Goal: Task Accomplishment & Management: Use online tool/utility

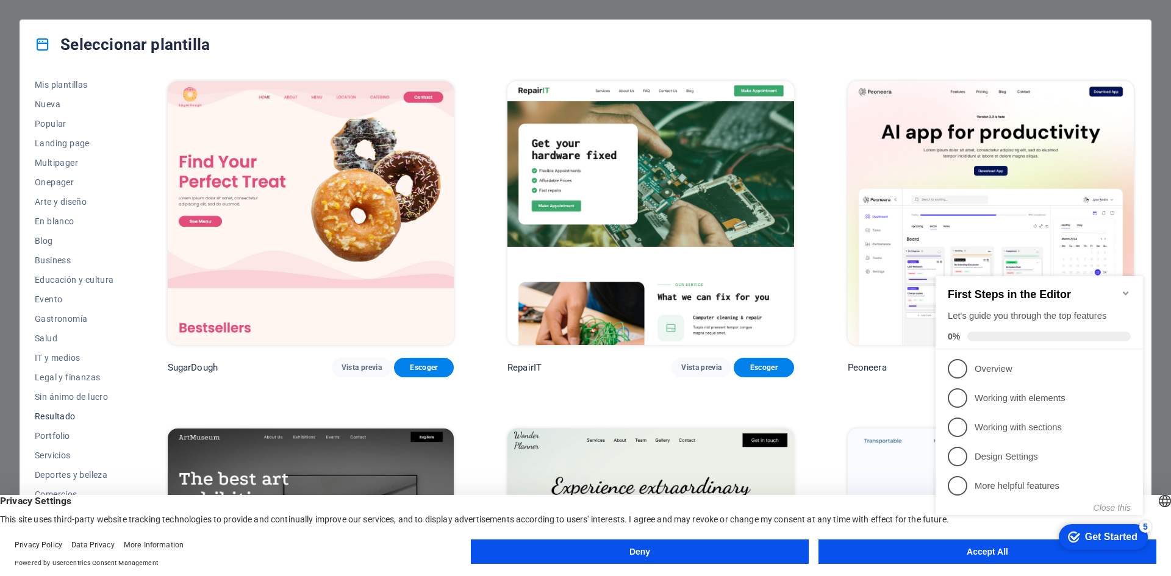
scroll to position [25, 0]
click div "checkmark Get Started 5 First Steps in the Editor Let's guide you through the t…"
click at [1124, 291] on icon "Minimize checklist" at bounding box center [1124, 293] width 5 height 4
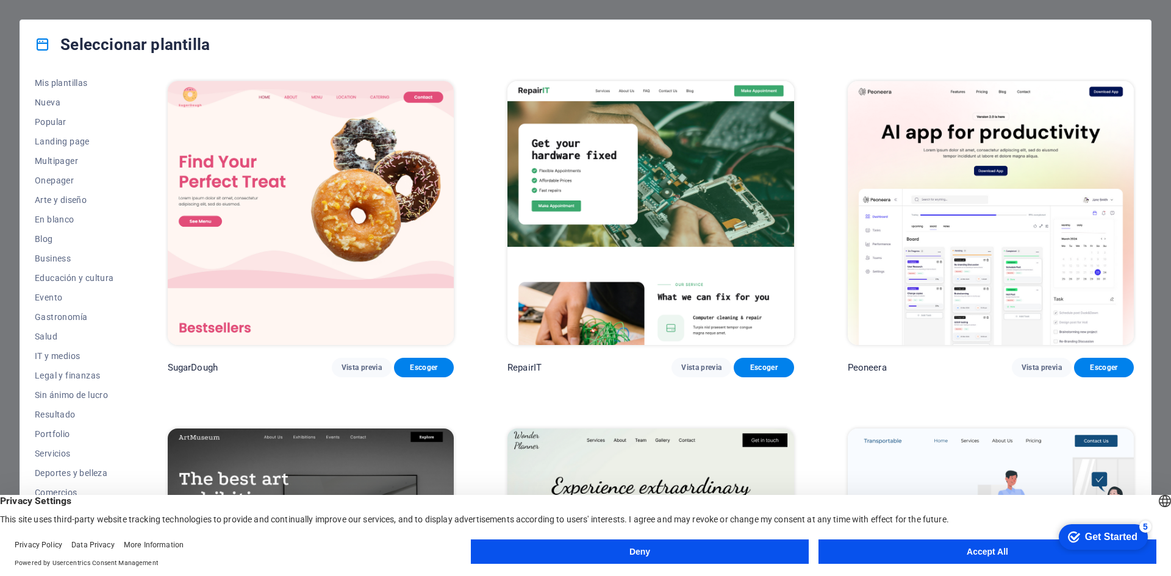
click html "checkmark Get Started 5 First Steps in the Editor Let's guide you through the t…"
click at [1040, 552] on button "Accept All" at bounding box center [987, 552] width 338 height 24
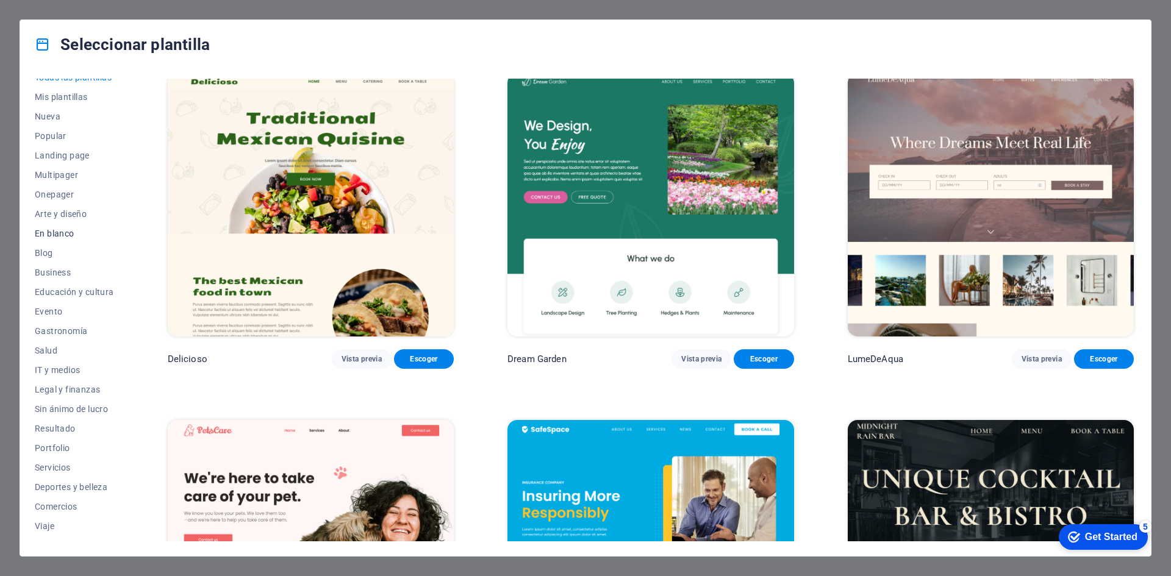
scroll to position [0, 0]
click at [49, 144] on span "Popular" at bounding box center [74, 147] width 79 height 10
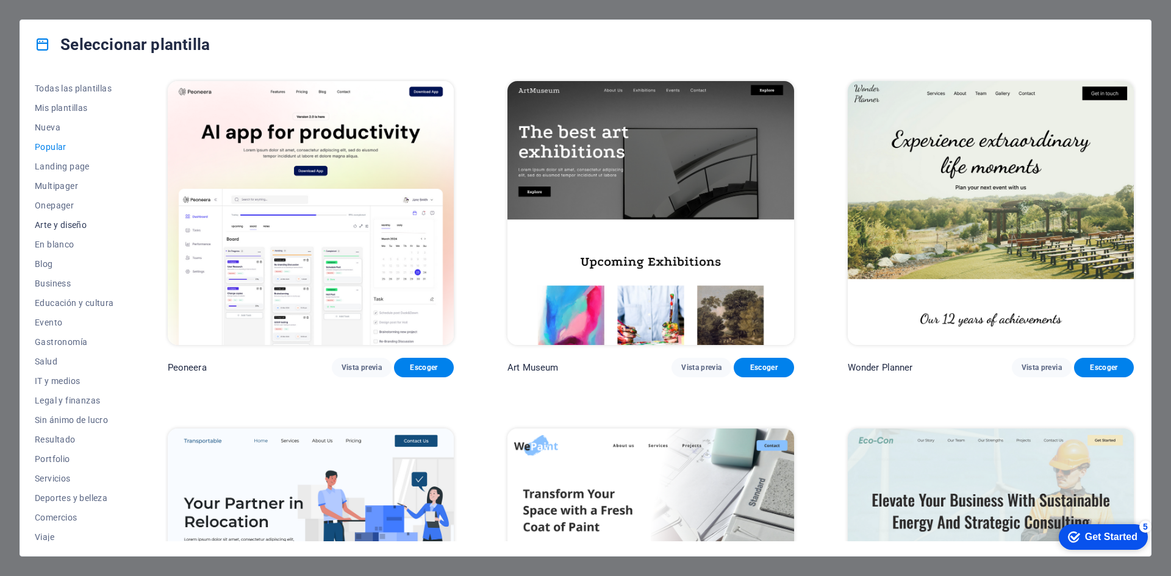
click at [83, 222] on span "Arte y diseño" at bounding box center [74, 225] width 79 height 10
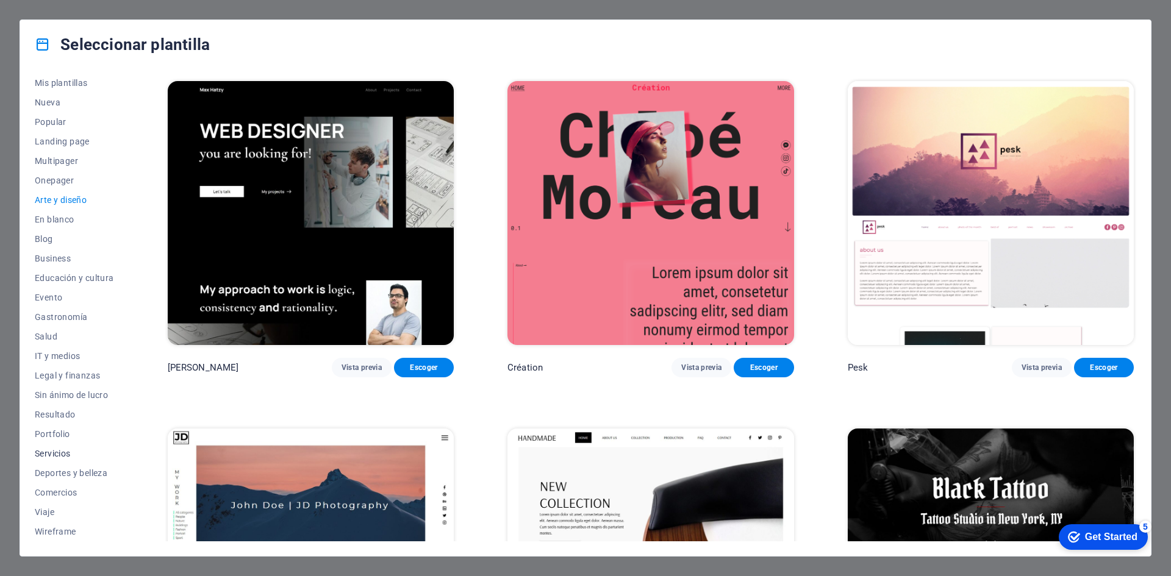
scroll to position [25, 0]
click at [46, 254] on span "Business" at bounding box center [74, 259] width 79 height 10
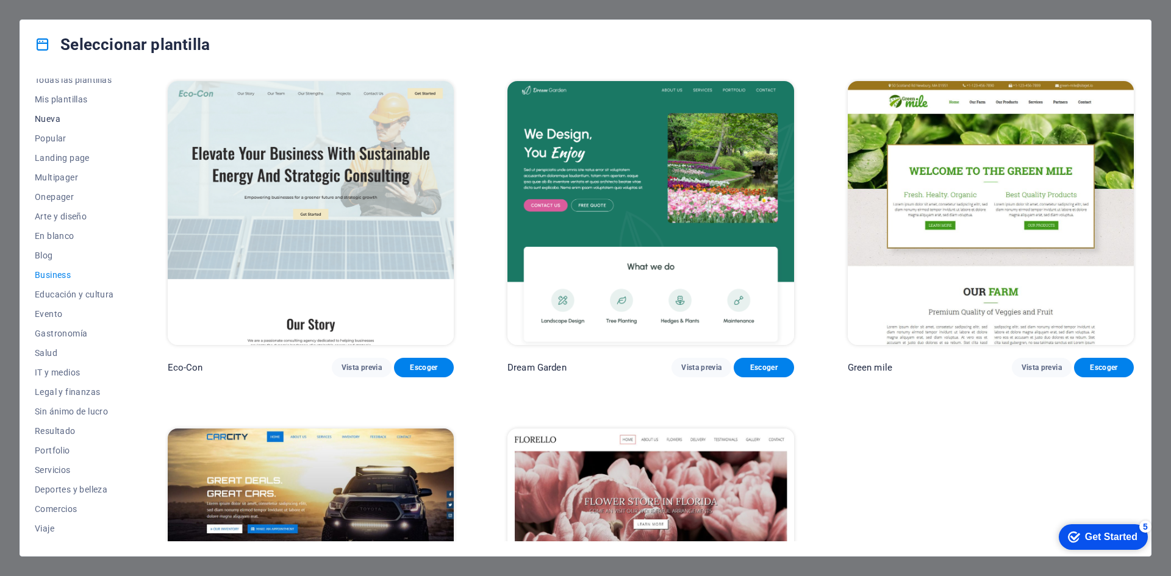
scroll to position [0, 0]
click at [48, 123] on span "Nueva" at bounding box center [74, 128] width 79 height 10
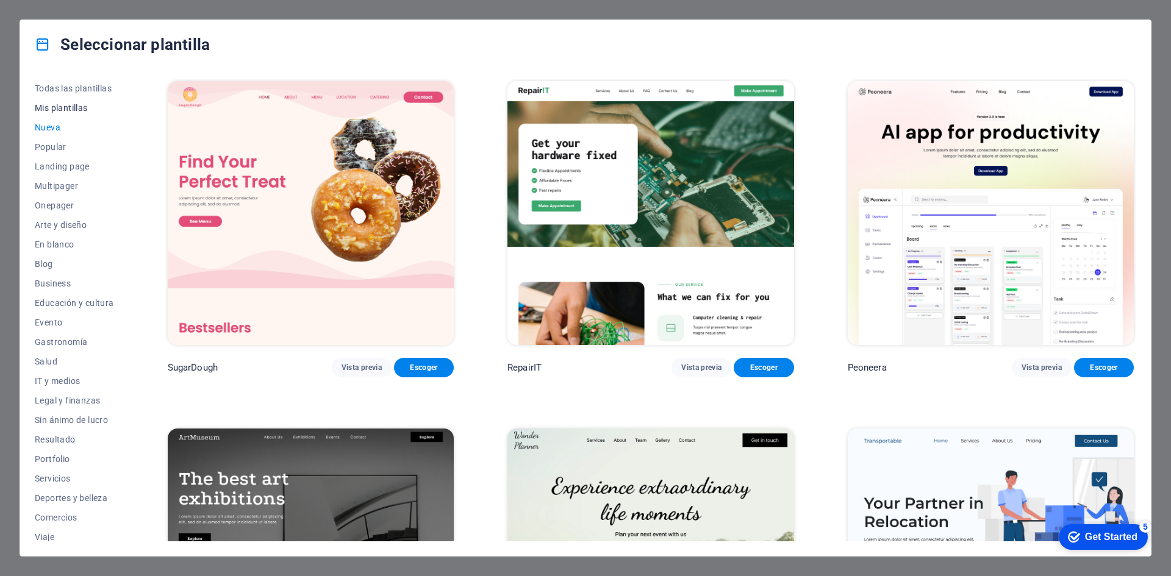
click at [55, 108] on span "Mis plantillas" at bounding box center [74, 108] width 79 height 10
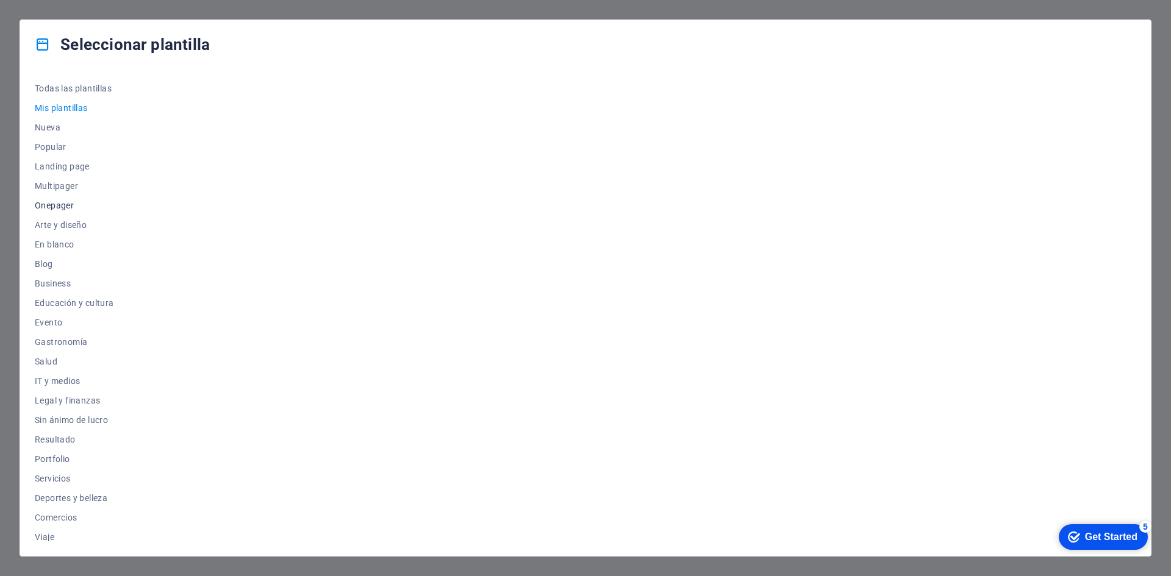
click at [54, 202] on span "Onepager" at bounding box center [74, 206] width 79 height 10
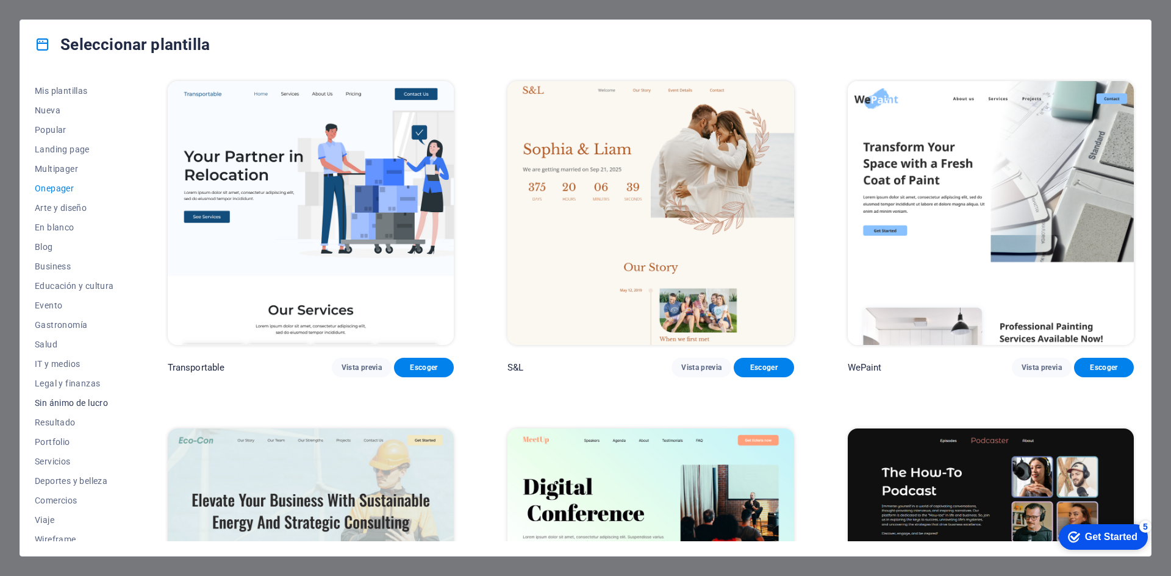
scroll to position [25, 0]
click at [59, 451] on span "Servicios" at bounding box center [74, 454] width 79 height 10
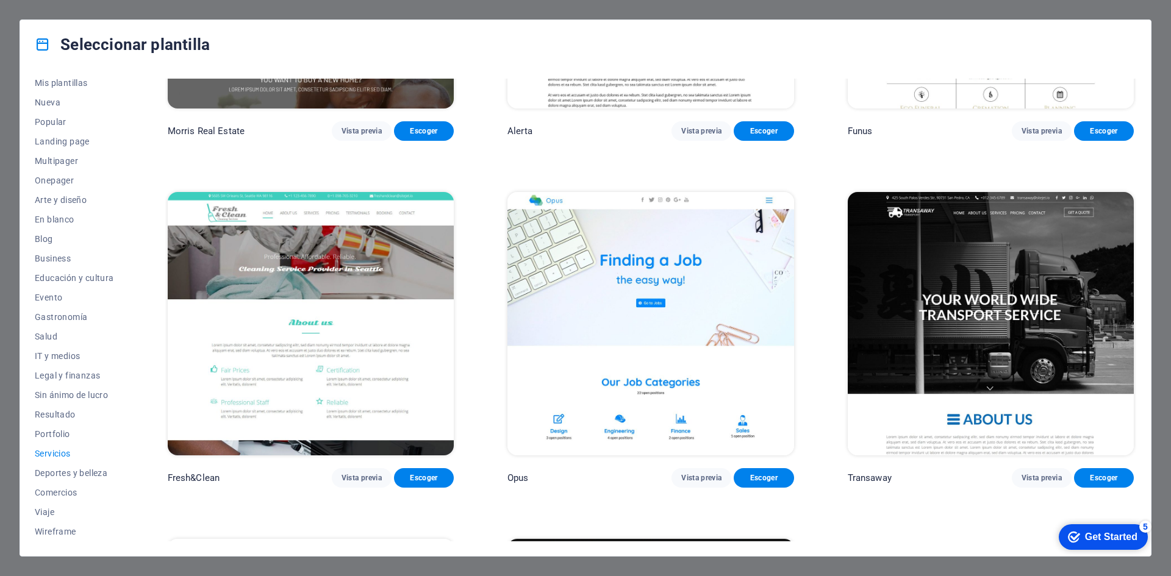
scroll to position [1605, 0]
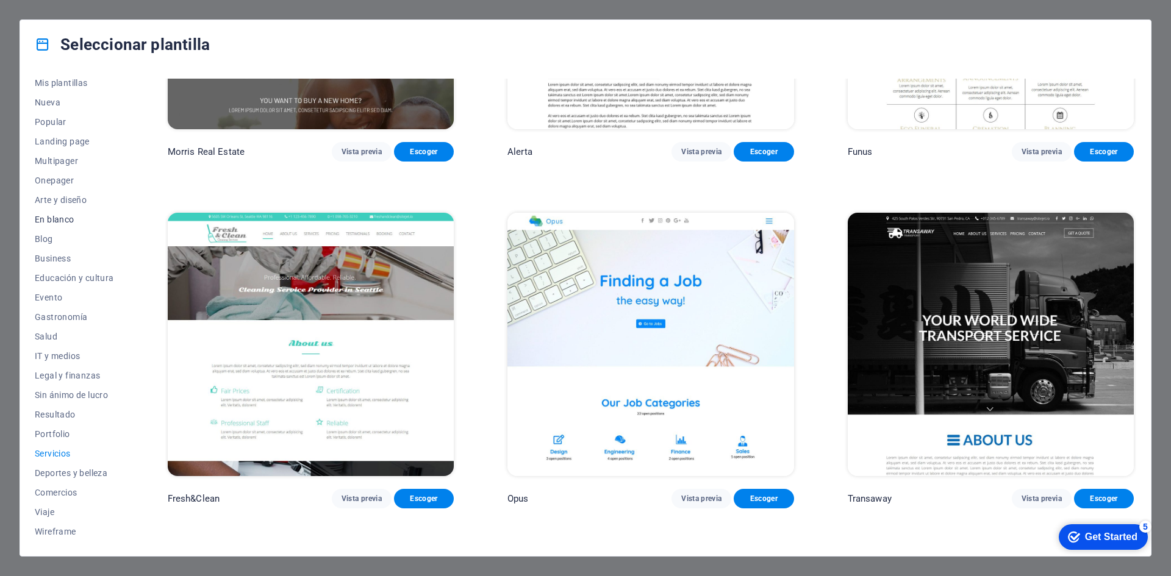
click at [60, 216] on span "En blanco" at bounding box center [74, 220] width 79 height 10
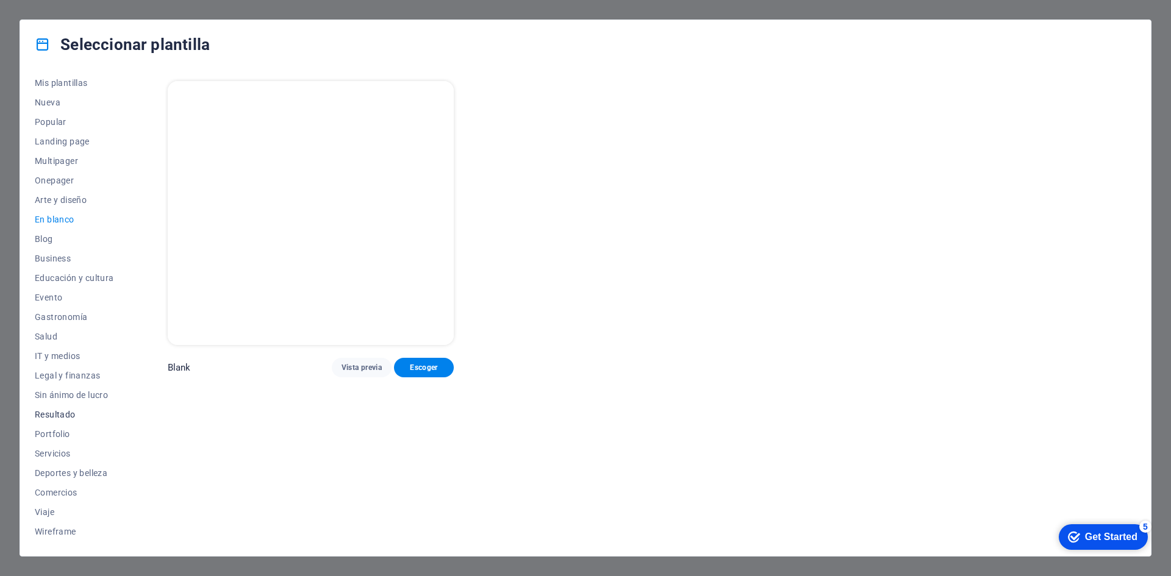
click at [56, 414] on span "Resultado" at bounding box center [74, 415] width 79 height 10
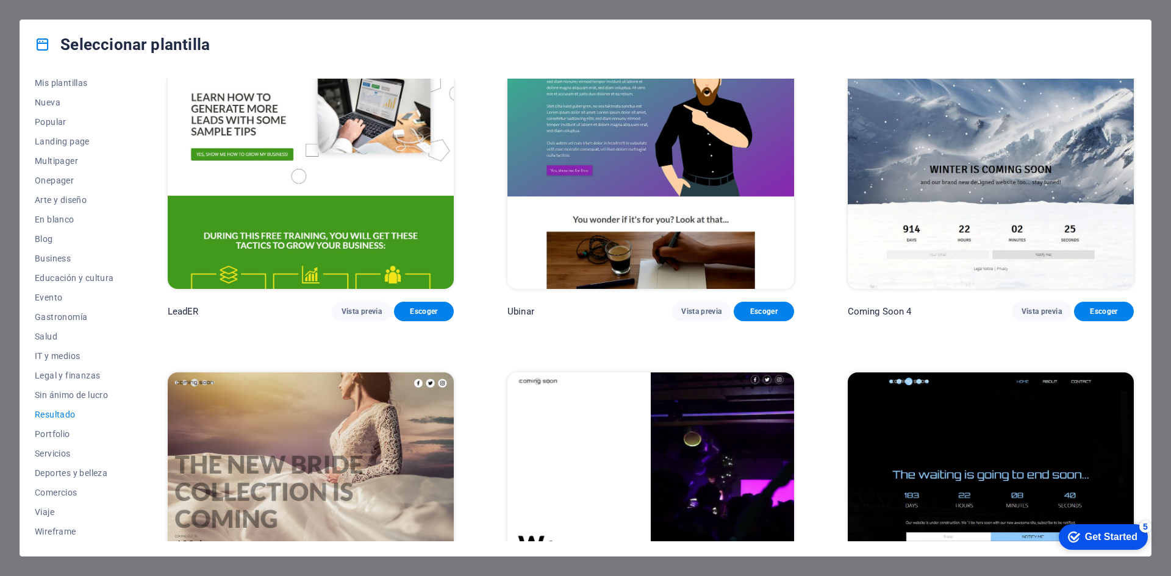
scroll to position [1564, 0]
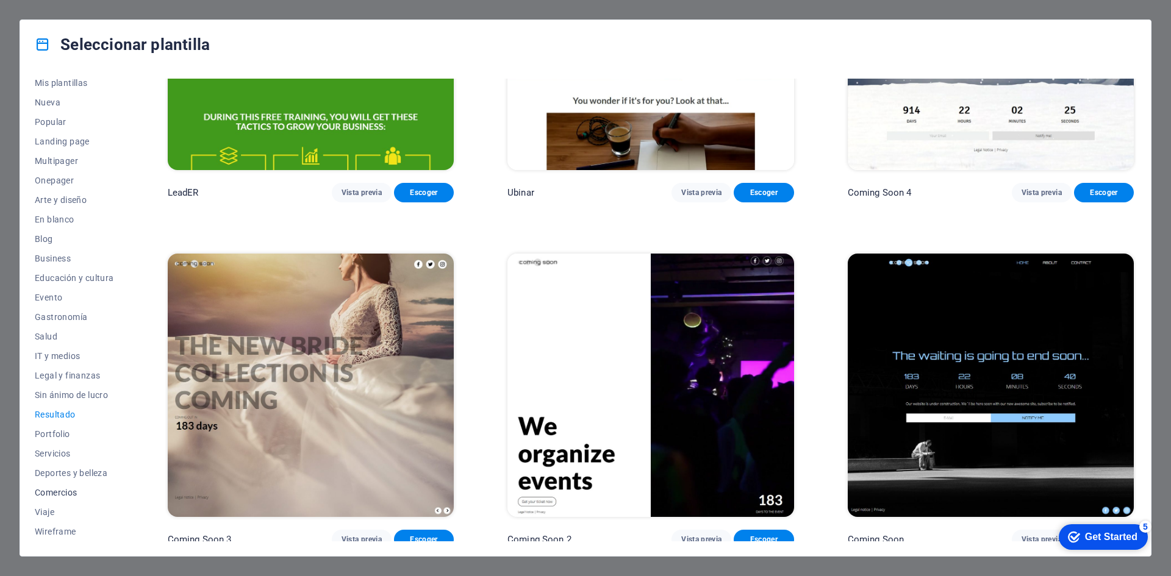
click at [58, 485] on button "Comercios" at bounding box center [74, 493] width 79 height 20
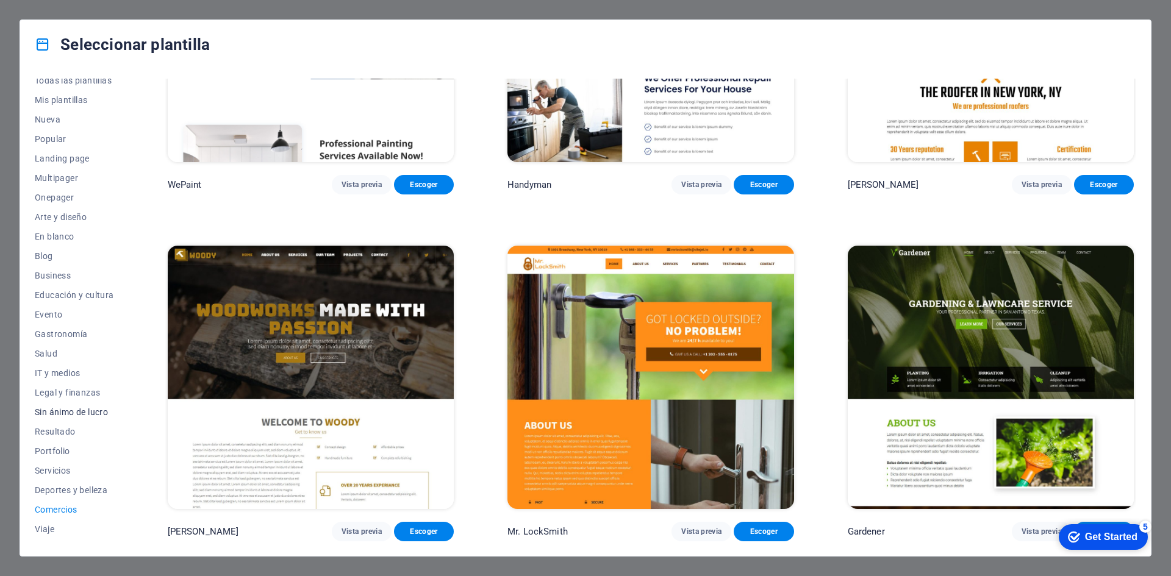
scroll to position [0, 0]
click at [77, 80] on button "Todas las plantillas" at bounding box center [74, 89] width 79 height 20
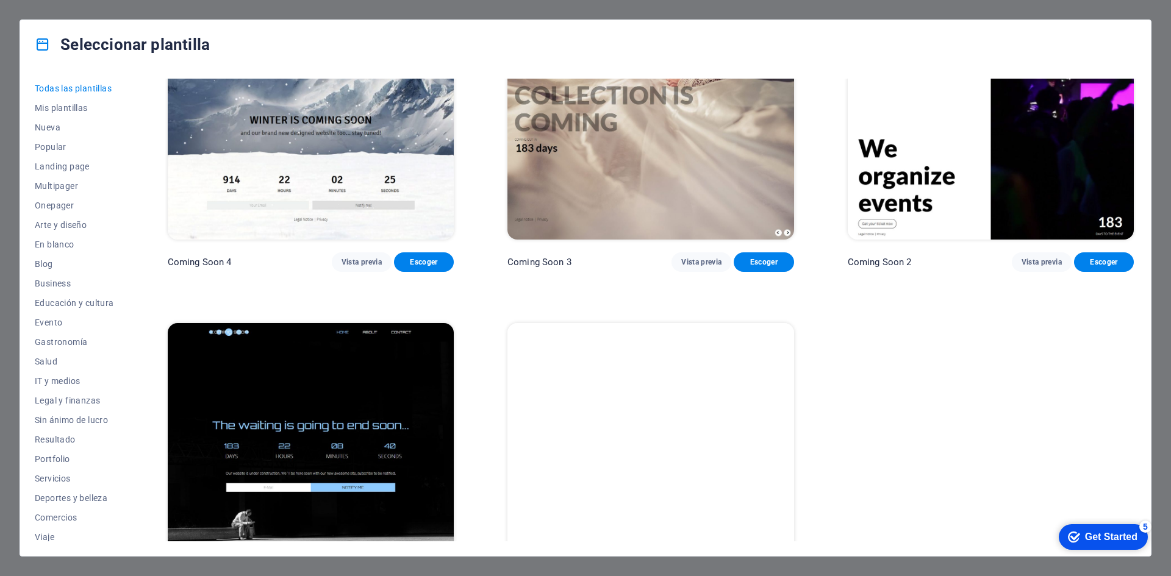
scroll to position [18511, 0]
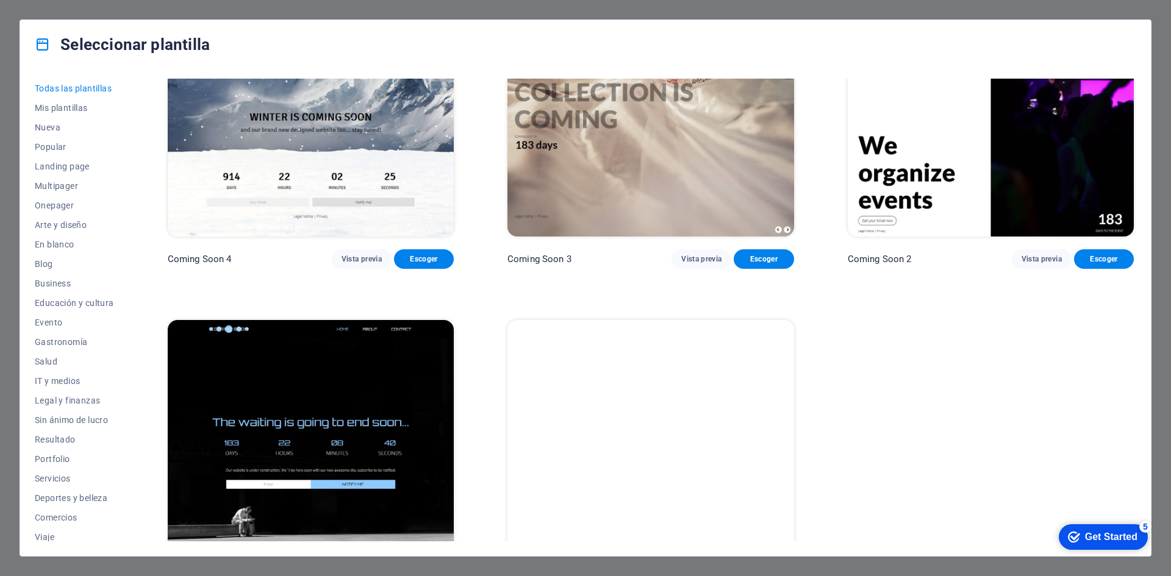
click at [629, 351] on img at bounding box center [650, 452] width 286 height 264
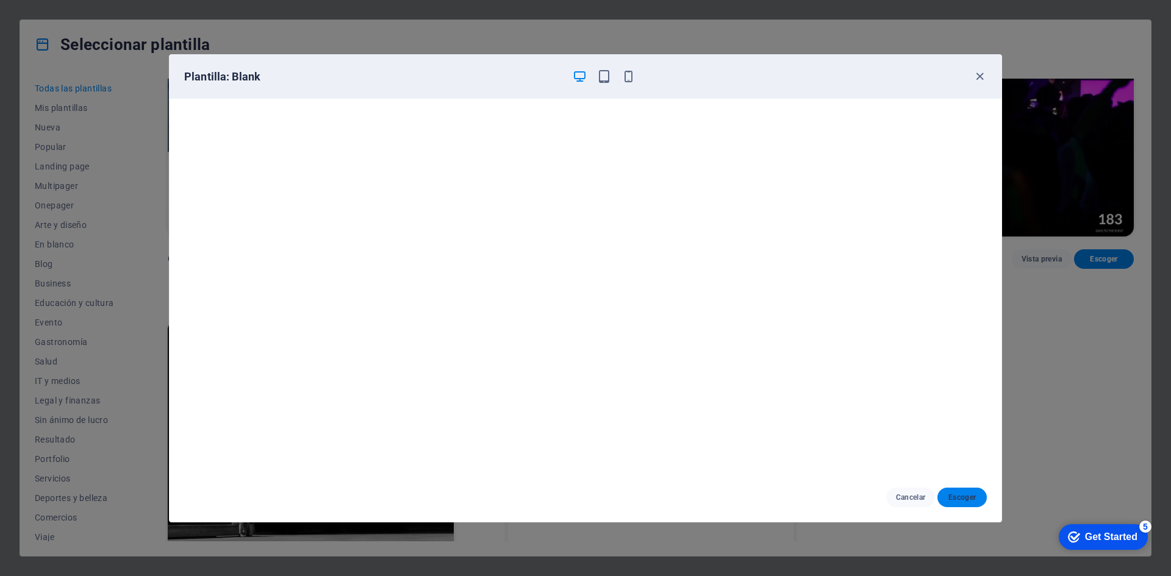
click at [965, 493] on span "Escoger" at bounding box center [962, 498] width 30 height 10
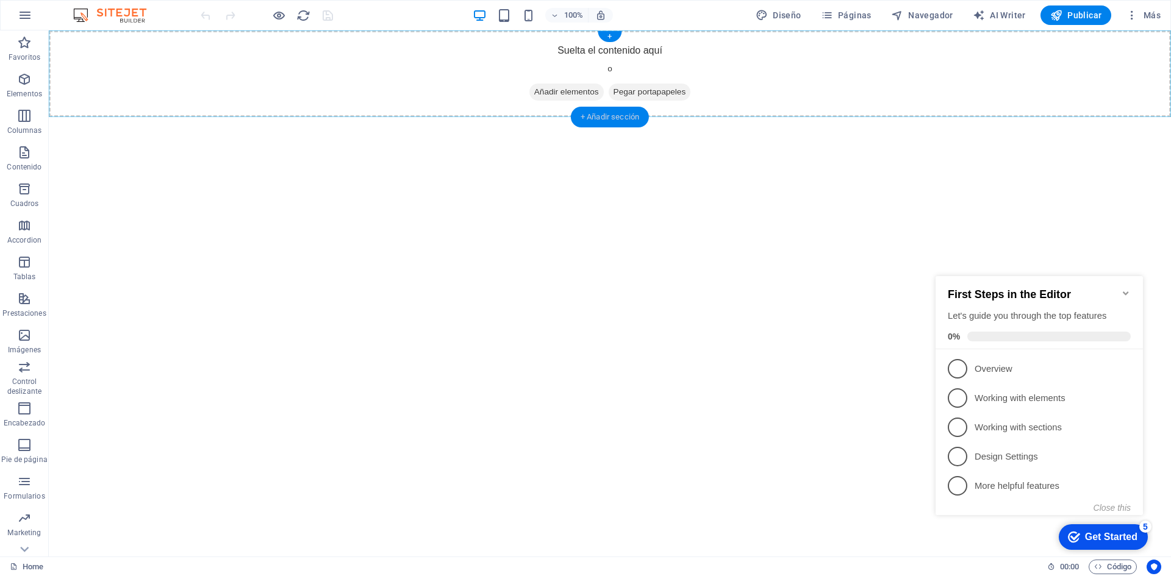
click at [604, 115] on div "+ Añadir sección" at bounding box center [610, 117] width 78 height 21
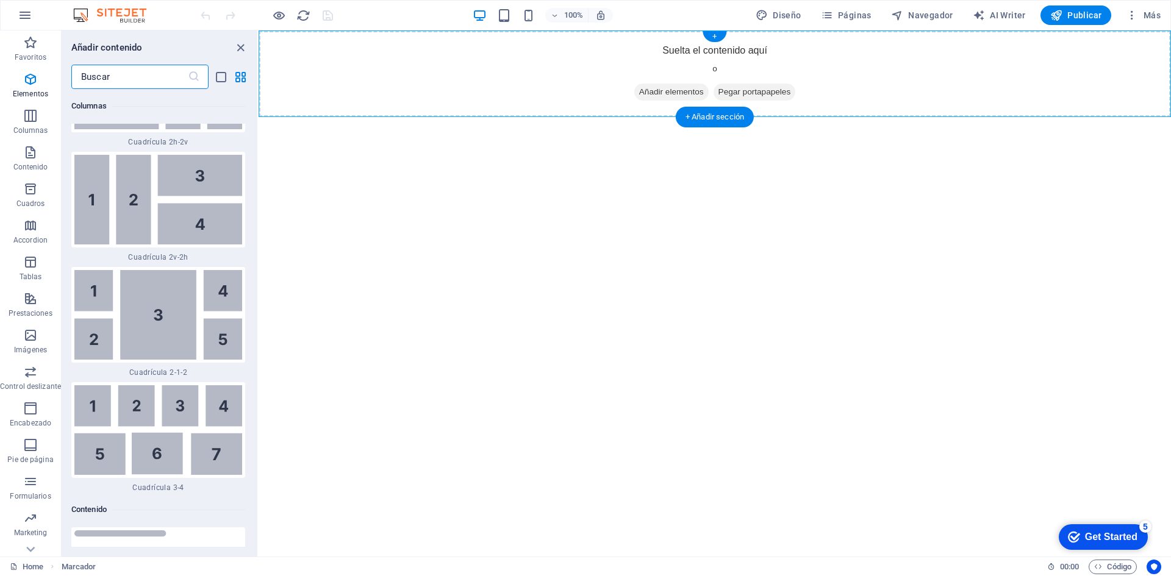
scroll to position [3780, 0]
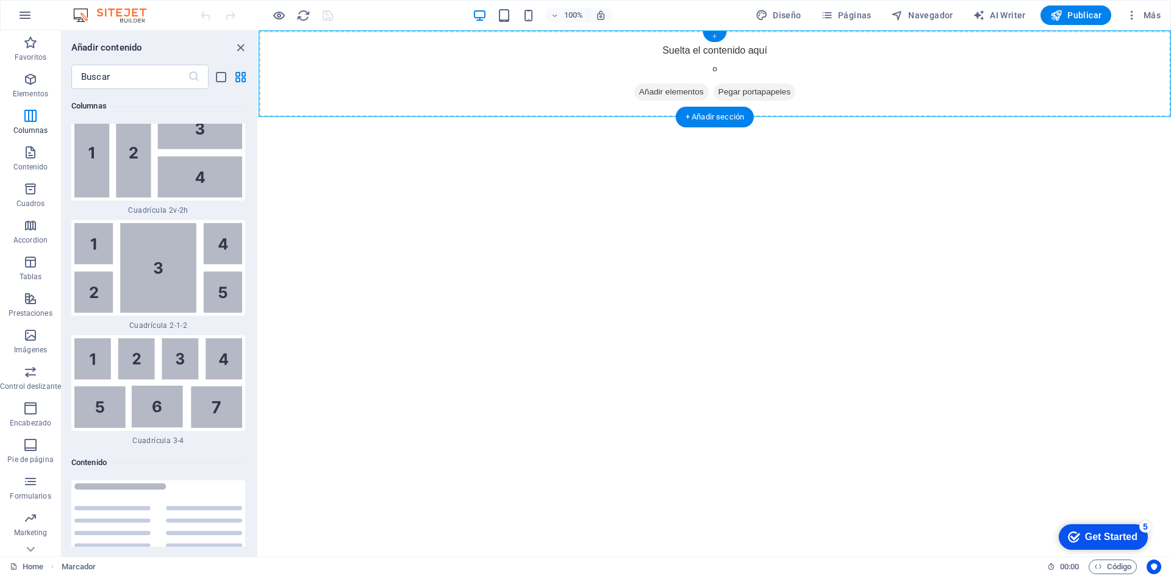
click at [718, 36] on div "+" at bounding box center [714, 36] width 24 height 11
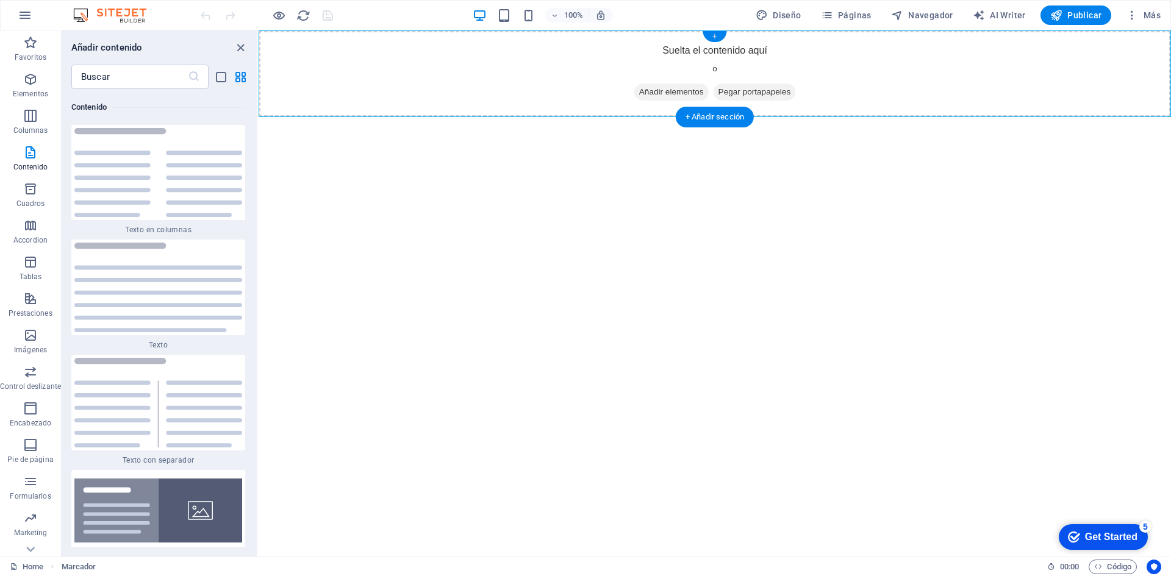
scroll to position [4135, 0]
click at [718, 36] on div "+" at bounding box center [714, 36] width 24 height 11
click at [843, 82] on div "Suelta el contenido aquí o Añadir elementos Pegar portapapeles" at bounding box center [715, 73] width 912 height 87
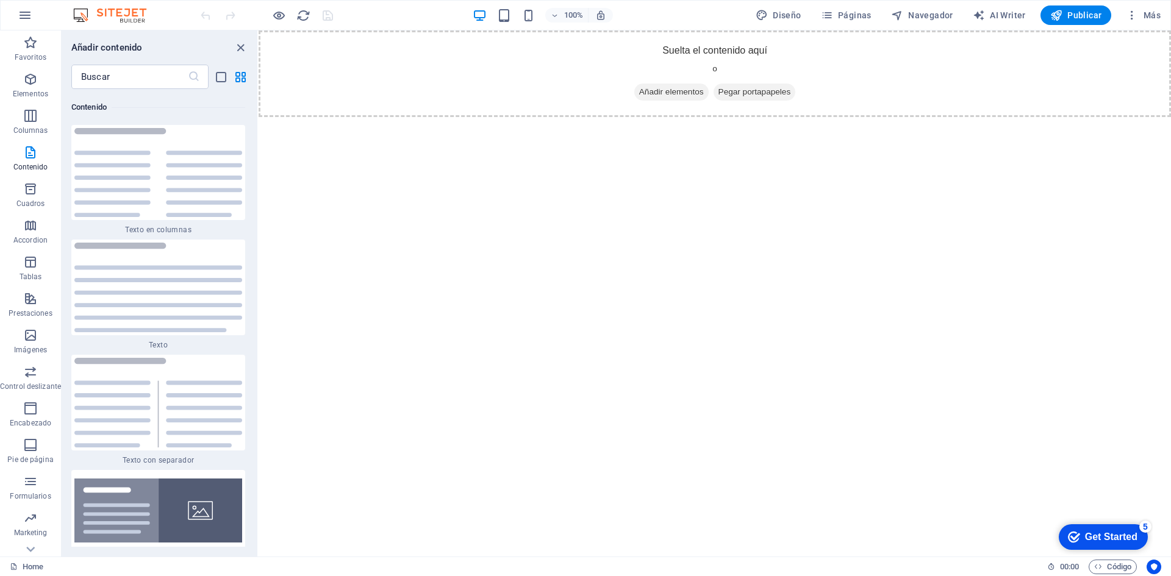
click at [991, 117] on html "Skip to main content Suelta el contenido aquí o Añadir elementos Pegar portapap…" at bounding box center [715, 73] width 912 height 87
